Goal: Information Seeking & Learning: Find specific fact

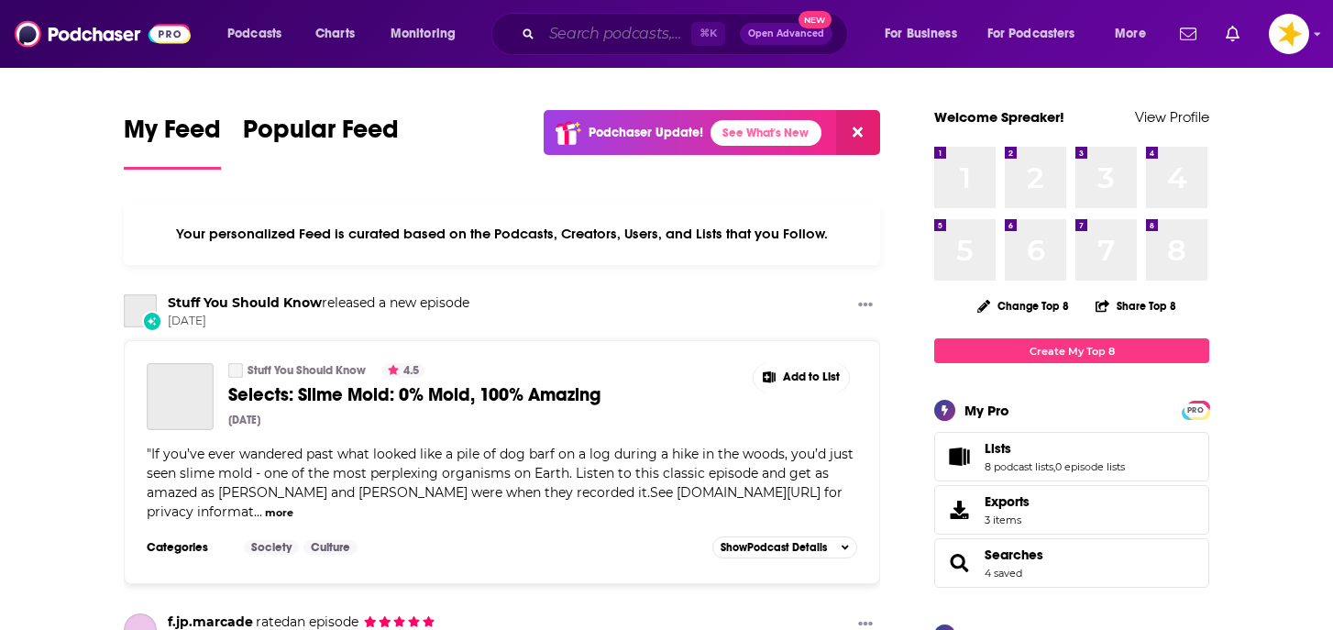
click at [621, 38] on input "Search podcasts, credits, & more..." at bounding box center [616, 33] width 149 height 29
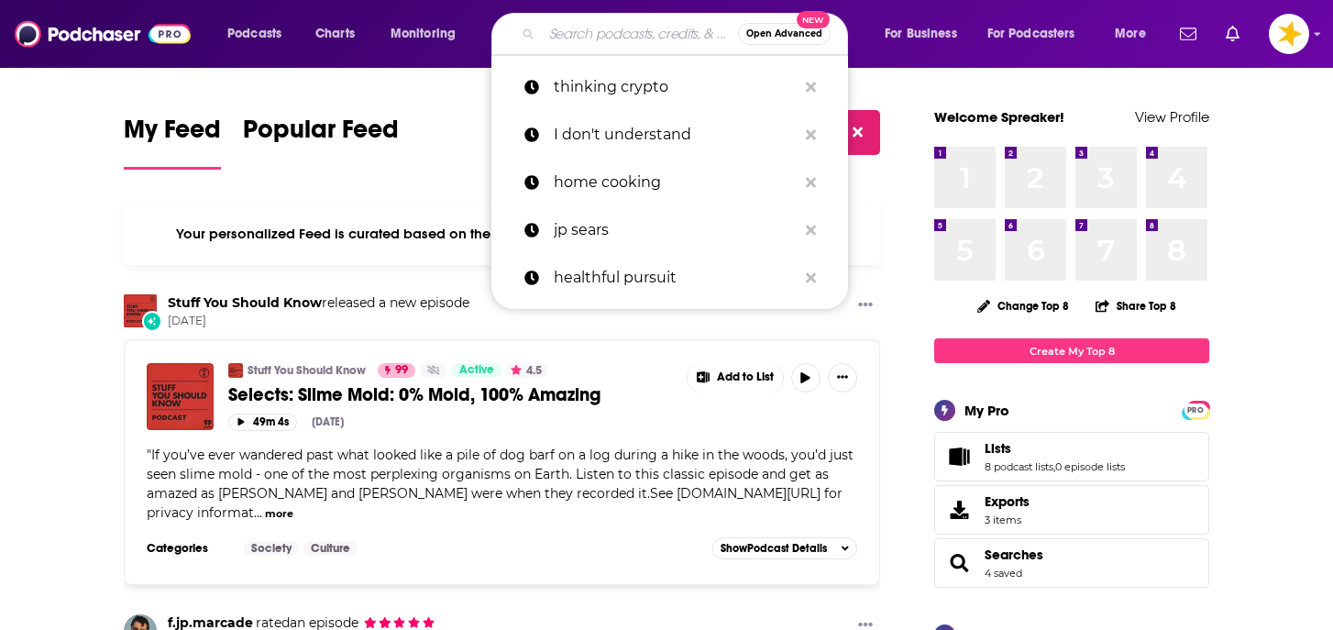
paste input "The Human Side of Leadership"
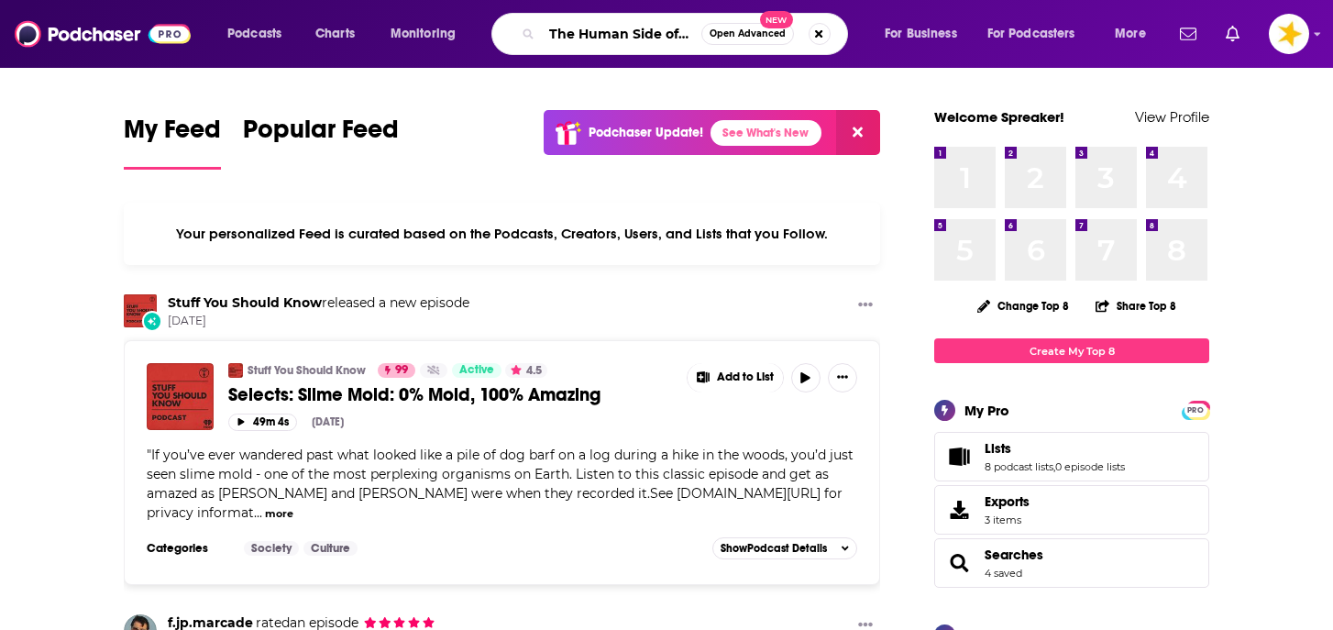
scroll to position [0, 62]
type input "The Human Side of Leadership"
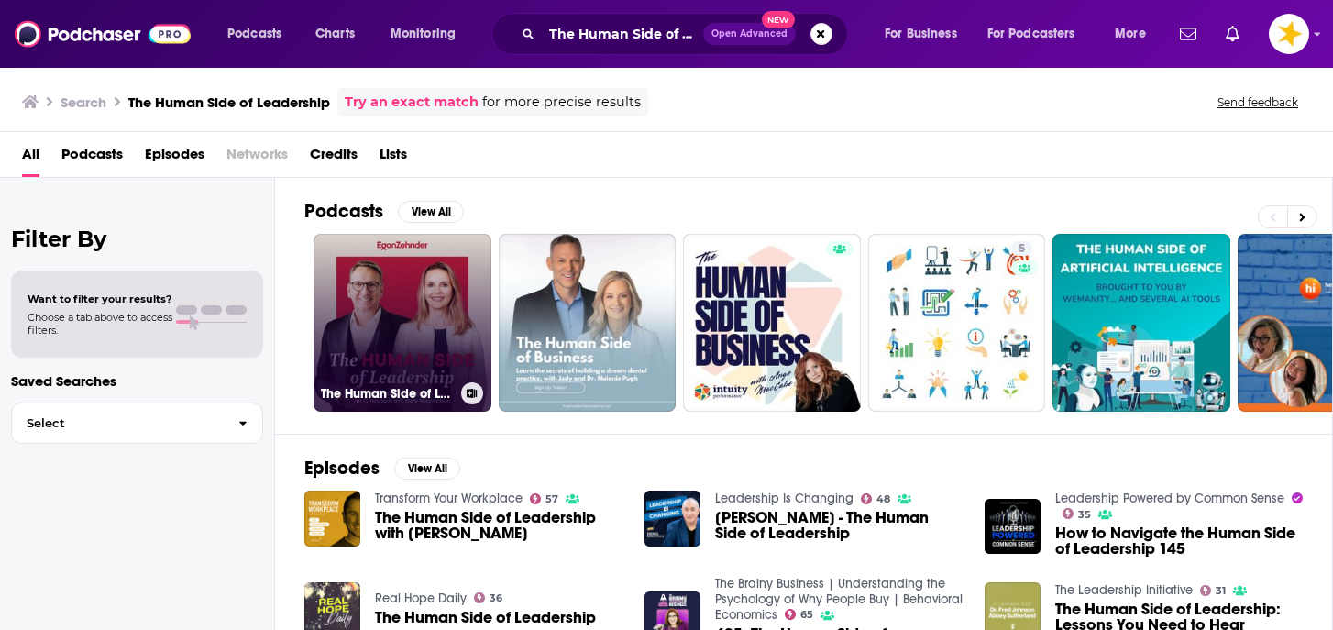
click at [409, 327] on link "The Human Side of Leadership – Ein Podcast von [PERSON_NAME]" at bounding box center [402, 323] width 178 height 178
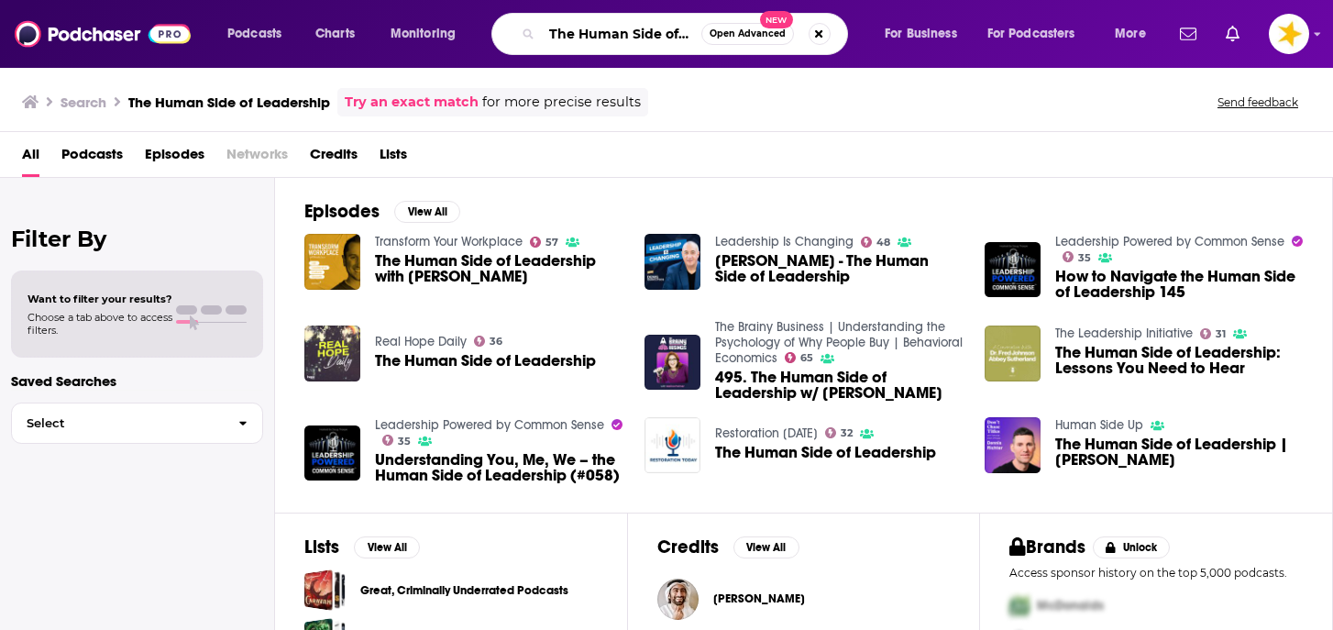
scroll to position [0, 62]
drag, startPoint x: 551, startPoint y: 29, endPoint x: 794, endPoint y: 48, distance: 243.6
click at [795, 48] on div "The Human Side of Leadership Open Advanced New" at bounding box center [669, 34] width 357 height 42
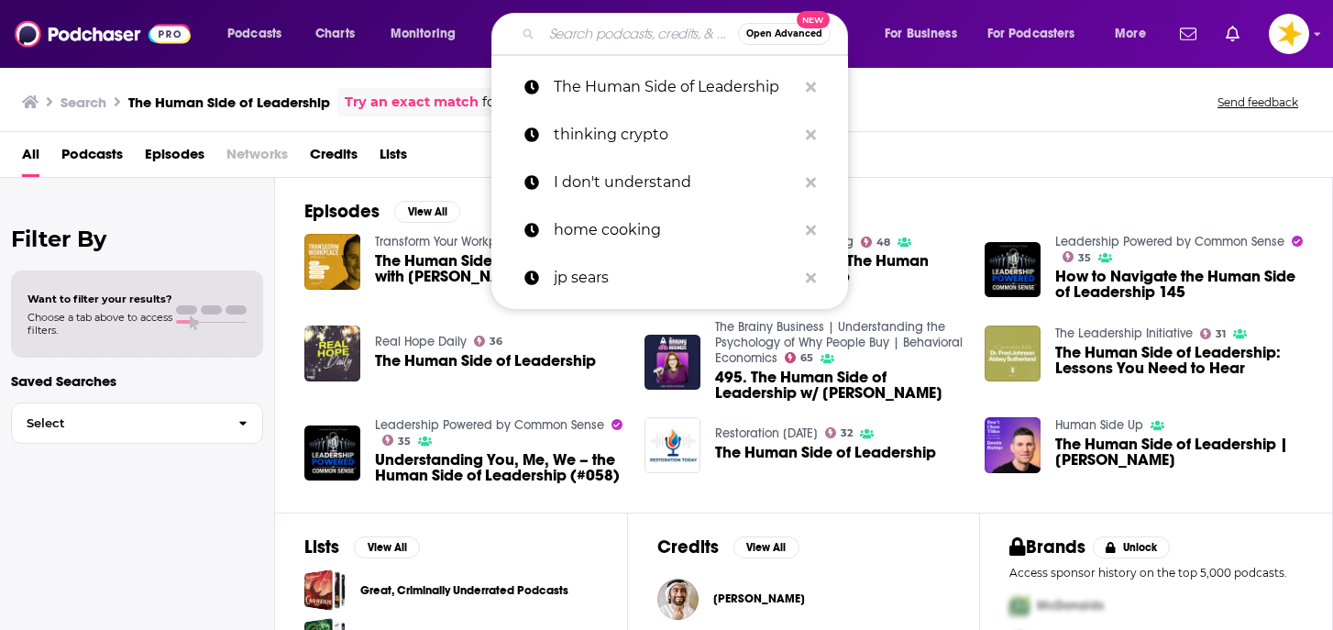
scroll to position [0, 0]
paste input "[PERSON_NAME]"
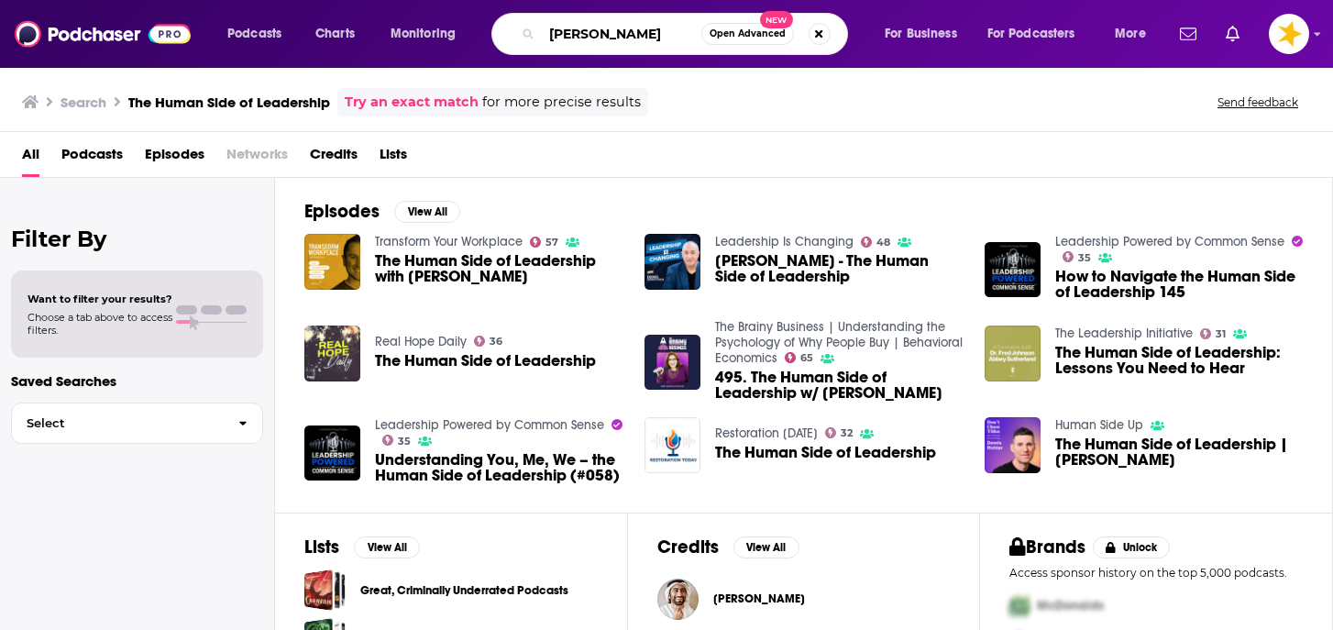
type input "[PERSON_NAME]"
